Goal: Information Seeking & Learning: Learn about a topic

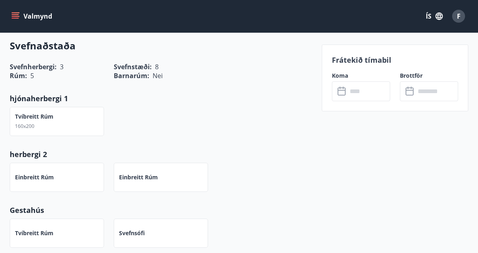
scroll to position [405, 0]
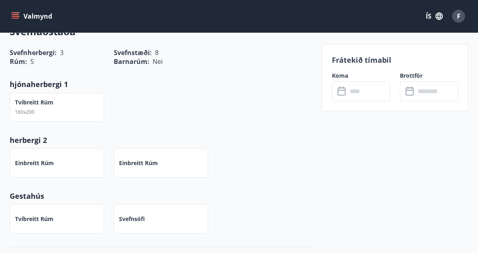
click at [50, 100] on div "Tvíbreitt rúm 160x200" at bounding box center [34, 107] width 38 height 18
drag, startPoint x: 49, startPoint y: 102, endPoint x: 15, endPoint y: 105, distance: 34.6
click at [15, 105] on div "Tvíbreitt rúm 160x200" at bounding box center [57, 107] width 94 height 29
click at [149, 119] on div "Svefnaðstaða Svefnherbergi : 3 Svefnstæði : 8 Rúm : 5 Barnarúm : Nei hjónaherbe…" at bounding box center [161, 129] width 302 height 235
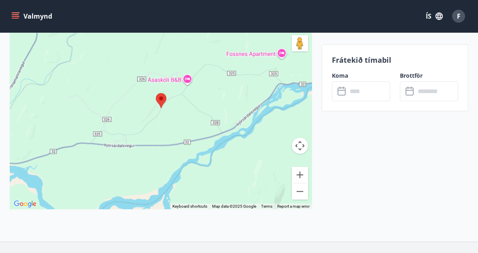
scroll to position [1389, 0]
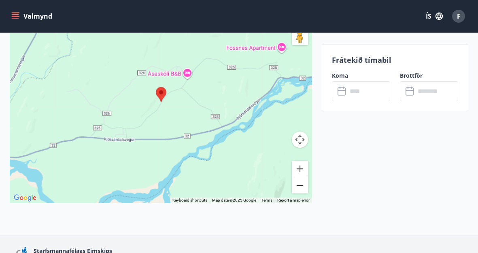
click at [302, 177] on button "Zoom out" at bounding box center [300, 185] width 16 height 16
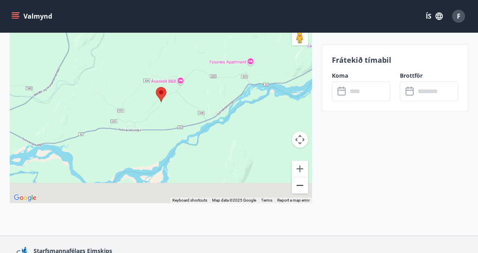
click at [302, 177] on button "Zoom out" at bounding box center [300, 185] width 16 height 16
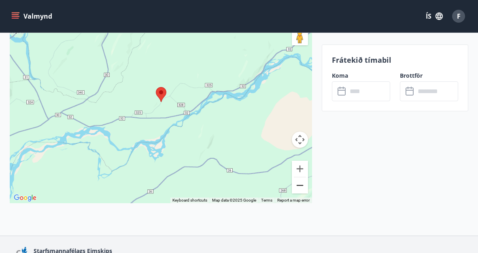
click at [302, 177] on button "Zoom out" at bounding box center [300, 185] width 16 height 16
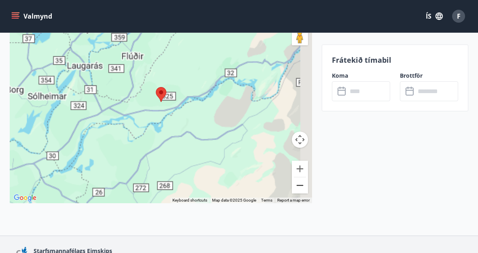
click at [302, 177] on button "Zoom out" at bounding box center [300, 185] width 16 height 16
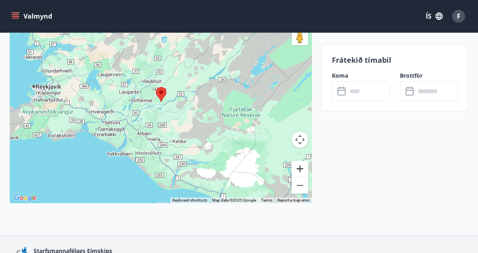
click at [293, 161] on button "Zoom in" at bounding box center [300, 169] width 16 height 16
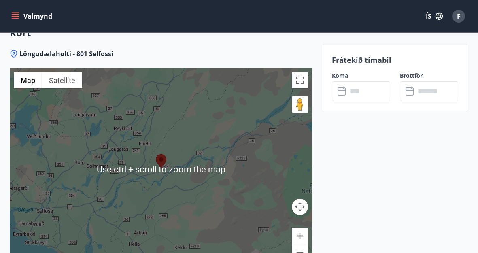
scroll to position [1308, 0]
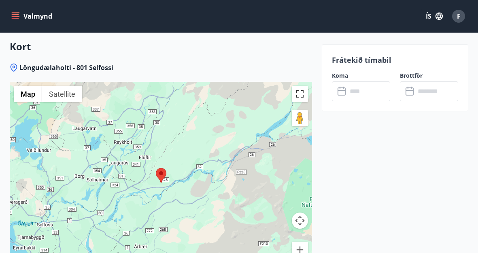
click at [300, 86] on button "Toggle fullscreen view" at bounding box center [300, 94] width 16 height 16
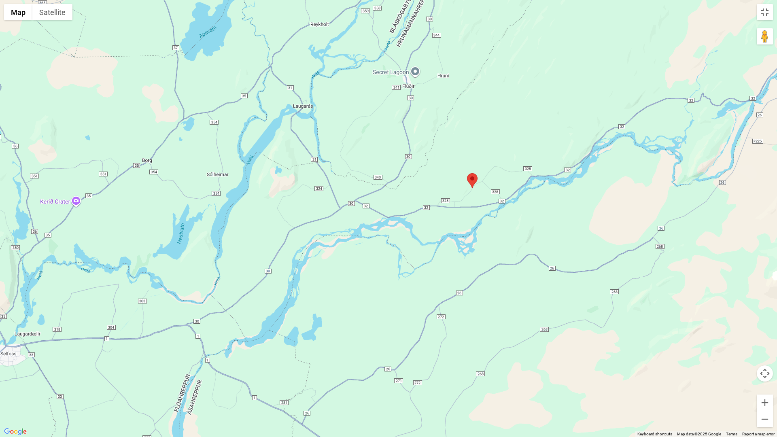
drag, startPoint x: 384, startPoint y: 277, endPoint x: 376, endPoint y: 191, distance: 86.6
click at [376, 191] on div at bounding box center [388, 218] width 777 height 437
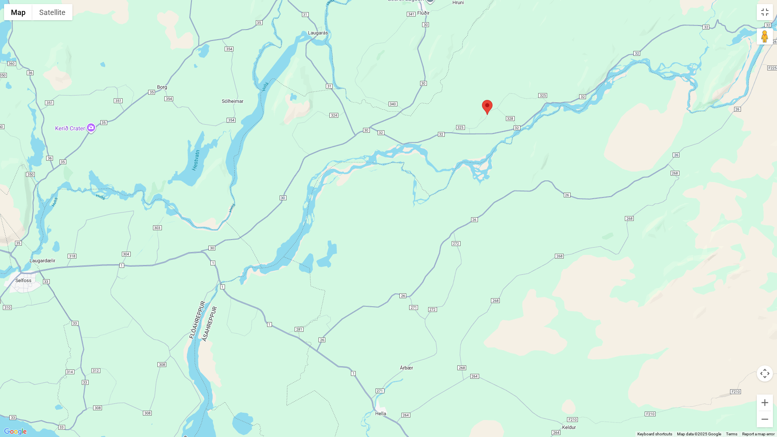
drag, startPoint x: 369, startPoint y: 244, endPoint x: 383, endPoint y: 168, distance: 77.3
click at [383, 168] on div at bounding box center [388, 218] width 777 height 437
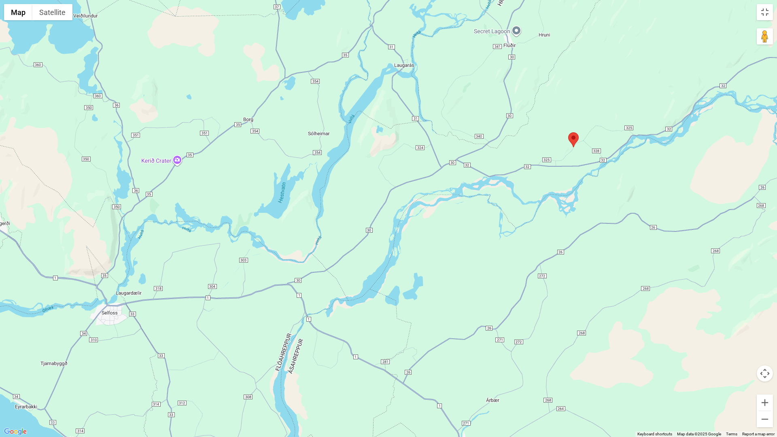
drag, startPoint x: 201, startPoint y: 257, endPoint x: 294, endPoint y: 289, distance: 97.7
click at [294, 253] on div at bounding box center [388, 218] width 777 height 437
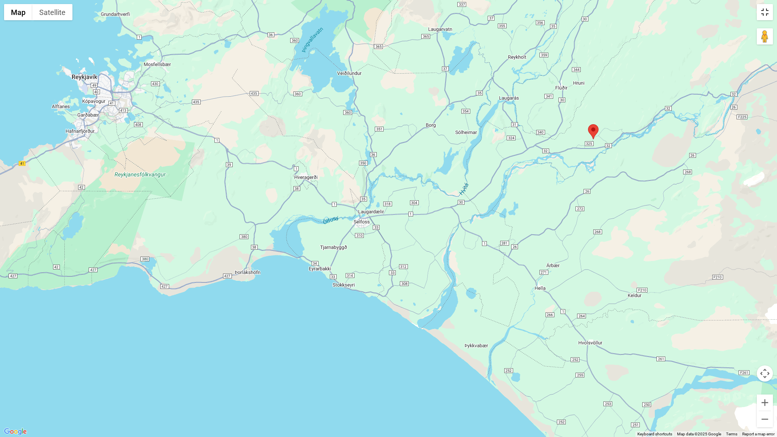
click at [478, 19] on button "Toggle fullscreen view" at bounding box center [765, 12] width 16 height 16
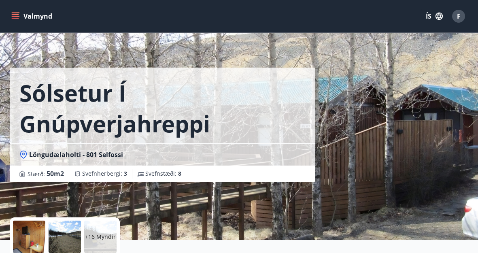
scroll to position [0, 0]
